Goal: Task Accomplishment & Management: Complete application form

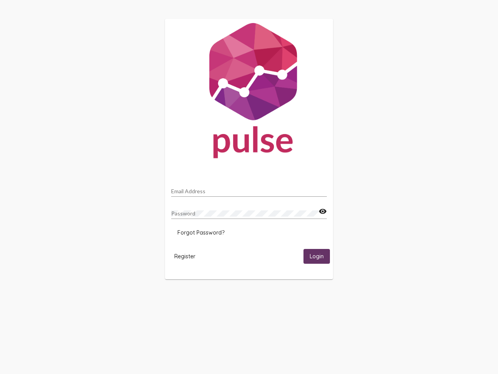
click at [249, 189] on input "Email Address" at bounding box center [249, 191] width 156 height 6
click at [323, 211] on mat-icon "visibility" at bounding box center [323, 211] width 8 height 9
click at [201, 232] on span "Forgot Password?" at bounding box center [200, 232] width 47 height 7
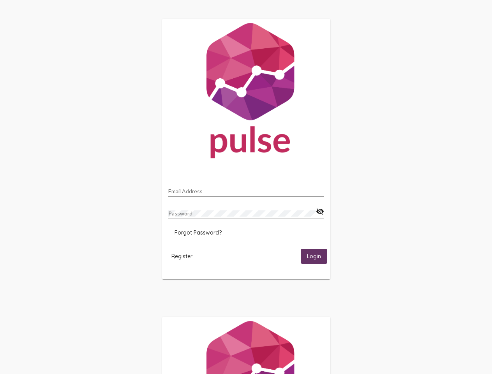
click at [185, 256] on span "Register" at bounding box center [181, 256] width 21 height 7
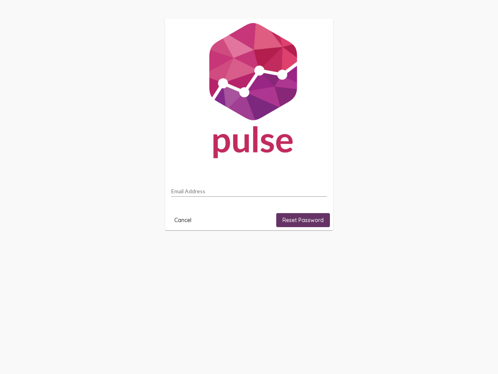
click at [317, 249] on html "Email Address Cancel Reset Password" at bounding box center [249, 124] width 498 height 249
